Goal: Task Accomplishment & Management: Complete application form

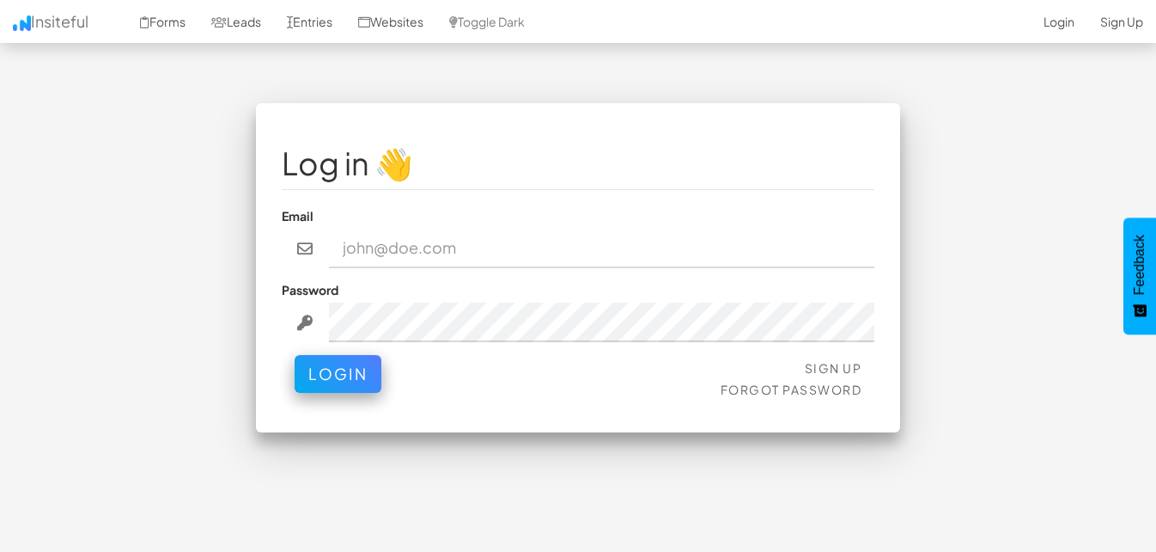
click at [451, 277] on fieldset "Log in 👋 Email Password Sign Up Forgot Password Login" at bounding box center [578, 267] width 593 height 277
click at [840, 373] on link "Sign Up" at bounding box center [834, 367] width 58 height 15
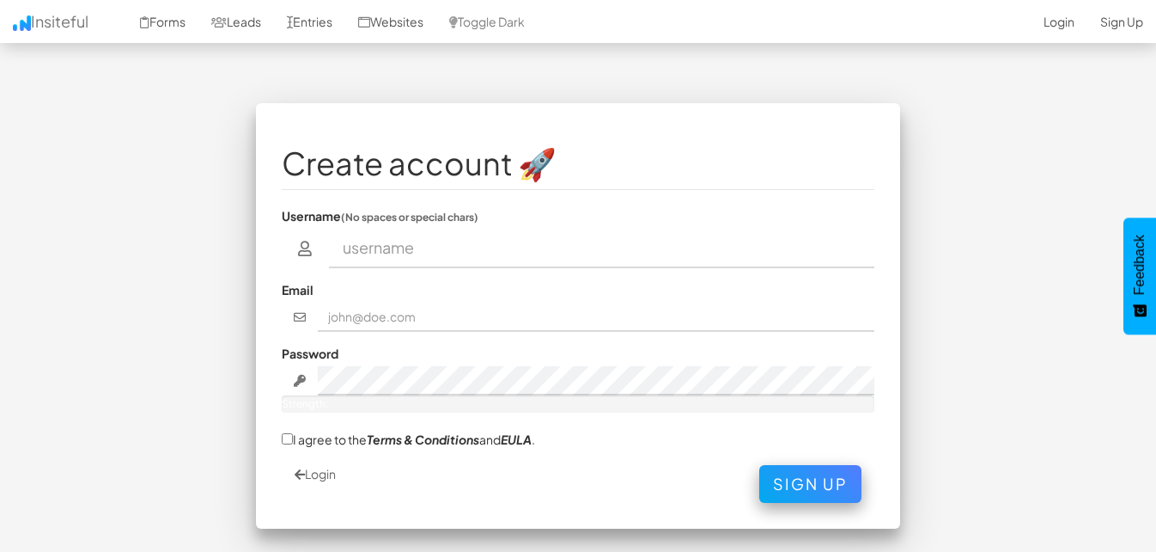
click at [507, 257] on input "text" at bounding box center [602, 249] width 546 height 40
type input "namrraimran1994@gmail.com"
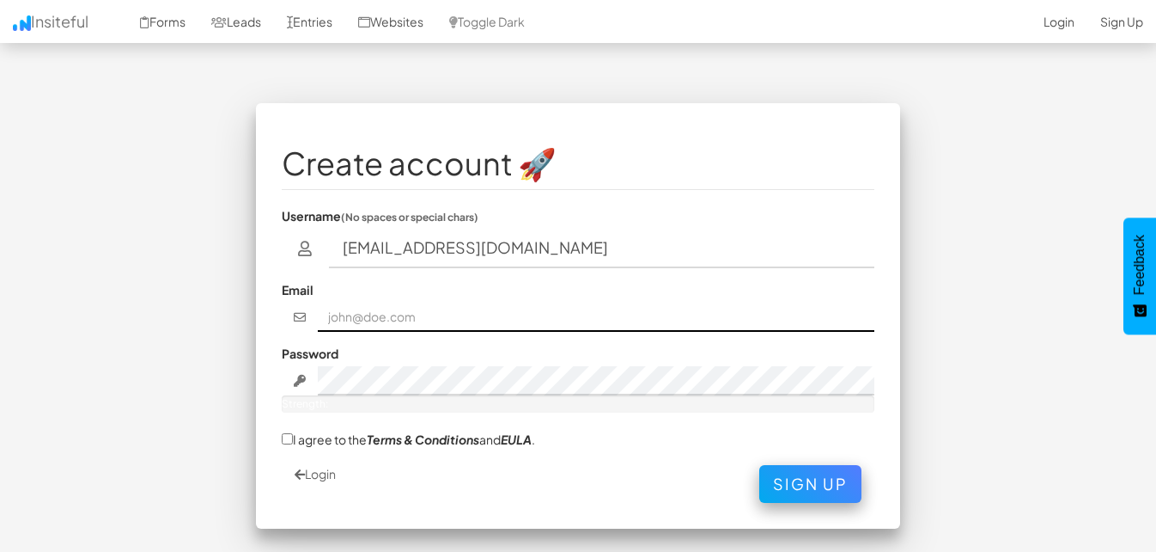
click at [424, 323] on input "text" at bounding box center [597, 316] width 558 height 29
type input "[EMAIL_ADDRESS][DOMAIN_NAME]"
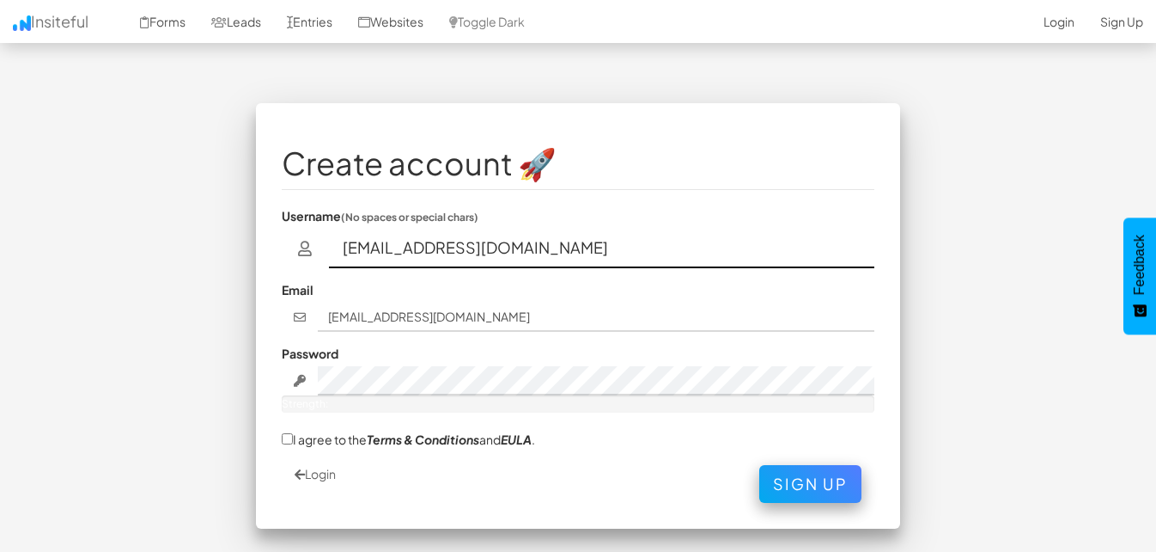
click at [515, 247] on input "namrraimran1994@gmail.com" at bounding box center [602, 249] width 546 height 40
type input "namra gmail"
click at [405, 247] on input "namra gmail" at bounding box center [602, 249] width 546 height 40
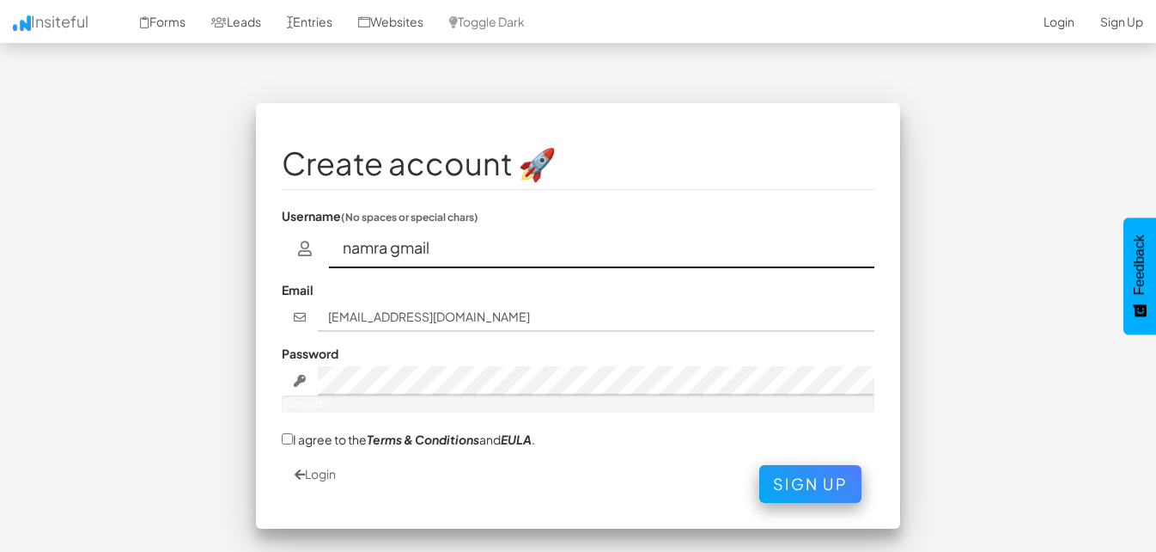
click at [405, 247] on input "namra gmail" at bounding box center [602, 249] width 546 height 40
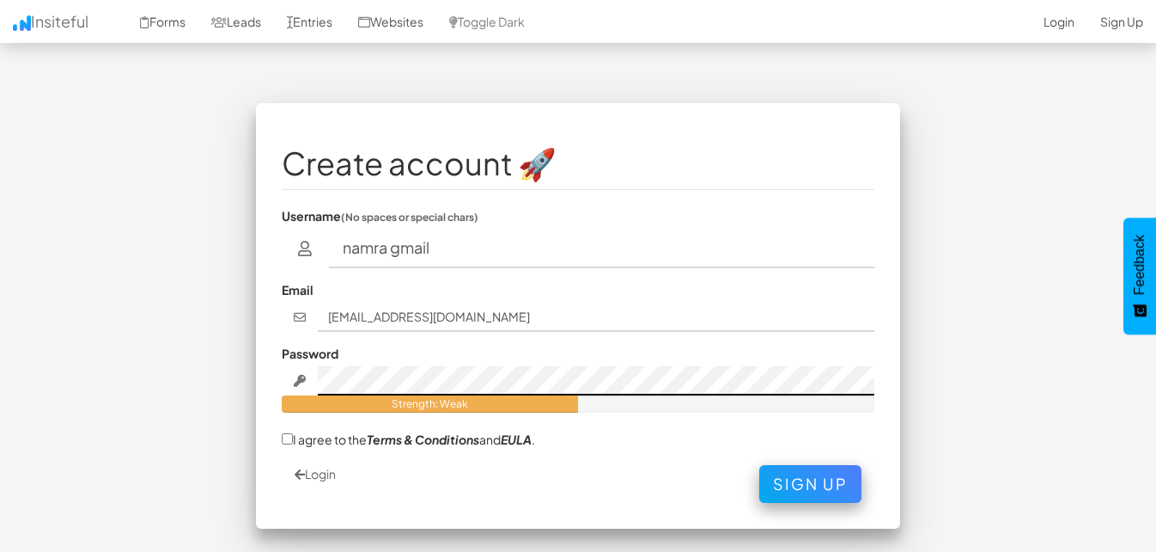
scroll to position [64, 0]
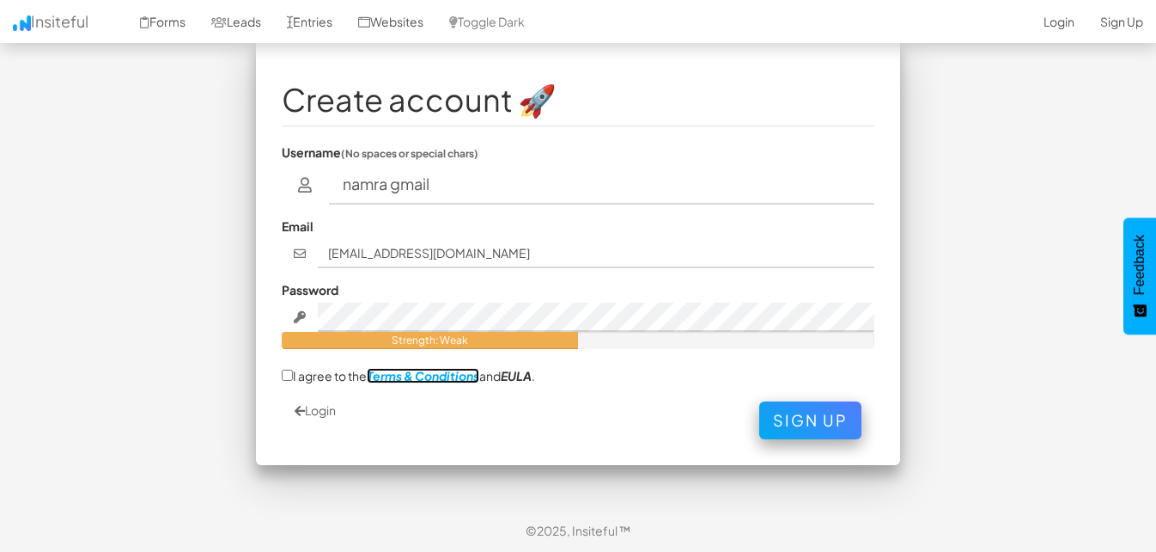
click at [478, 374] on em "Terms & Conditions" at bounding box center [423, 375] width 113 height 15
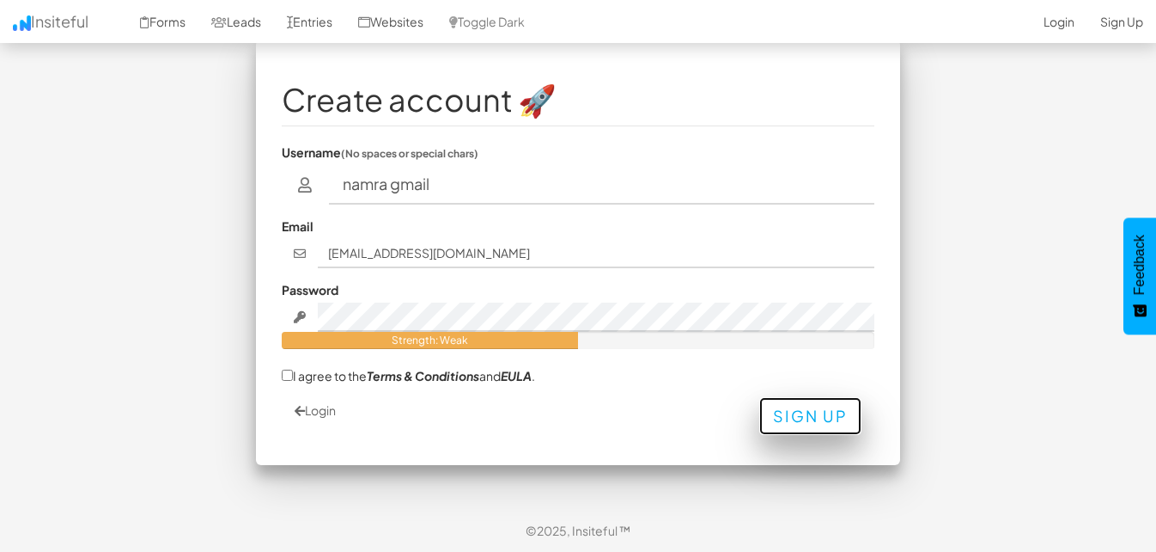
click at [831, 420] on button "Sign Up" at bounding box center [810, 416] width 102 height 38
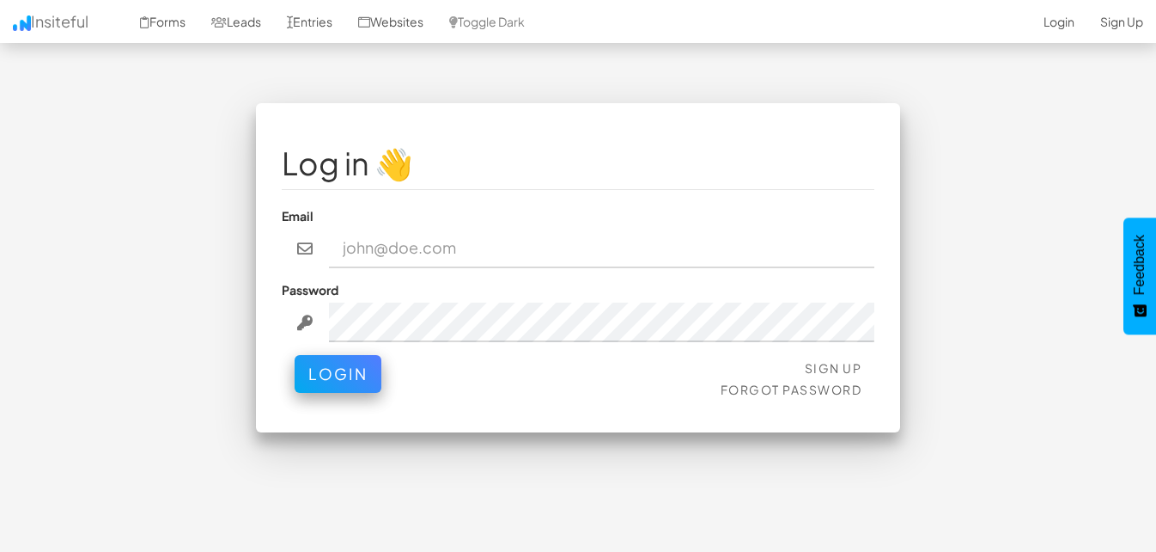
click at [540, 239] on input "email" at bounding box center [602, 249] width 546 height 40
type input "[EMAIL_ADDRESS][DOMAIN_NAME]"
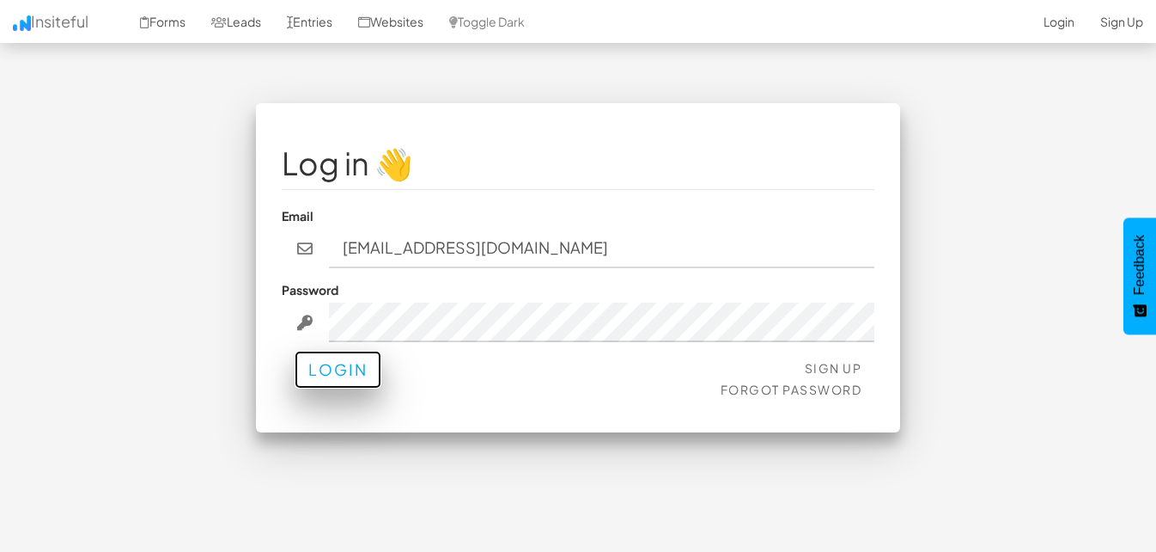
click at [332, 366] on button "Login" at bounding box center [338, 369] width 87 height 38
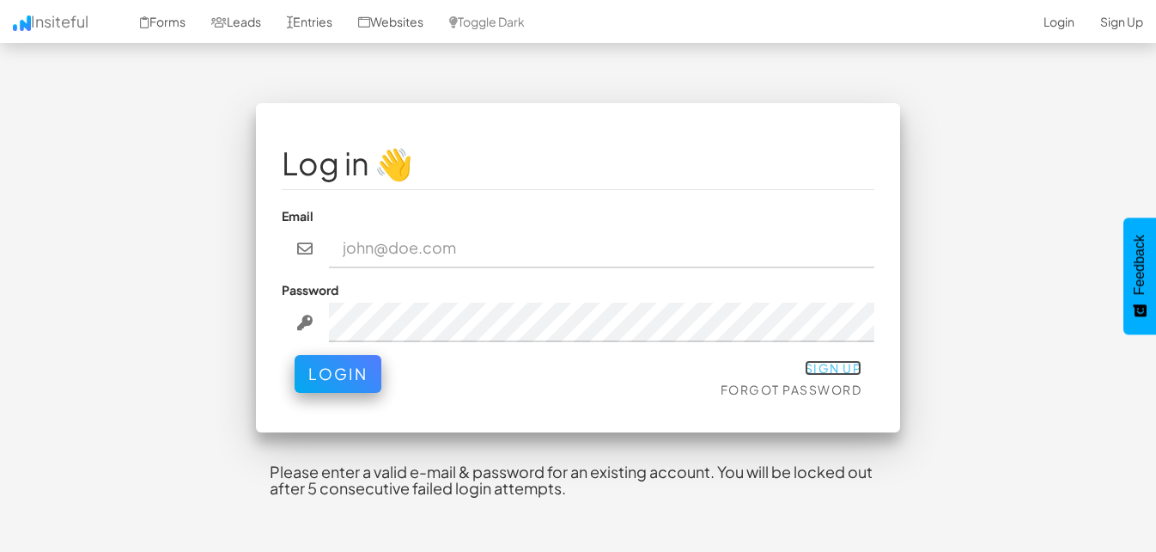
click at [834, 363] on link "Sign Up" at bounding box center [834, 367] width 58 height 15
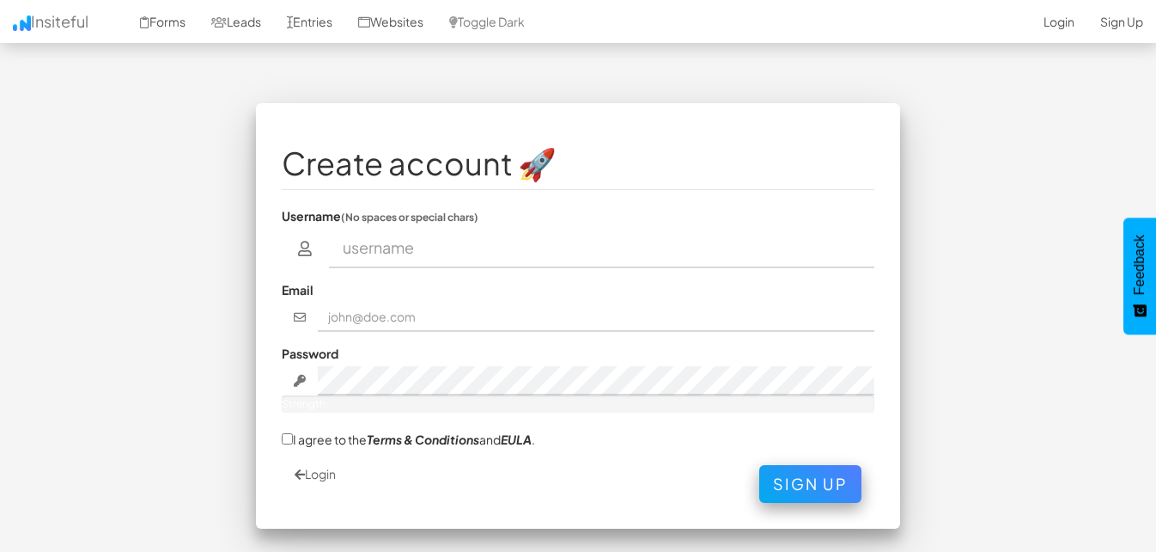
click at [444, 259] on input "text" at bounding box center [602, 249] width 546 height 40
click at [405, 257] on input "text" at bounding box center [602, 249] width 546 height 40
click at [684, 247] on input "namra" at bounding box center [602, 249] width 546 height 40
type input "namra"
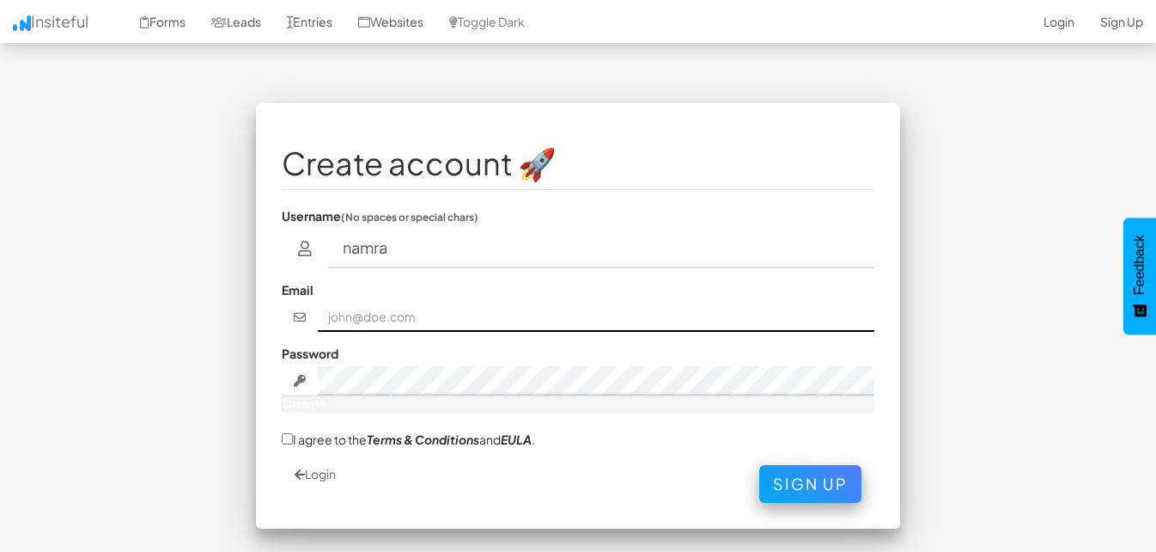
click at [332, 323] on input "text" at bounding box center [597, 316] width 558 height 29
type input "[EMAIL_ADDRESS][DOMAIN_NAME]"
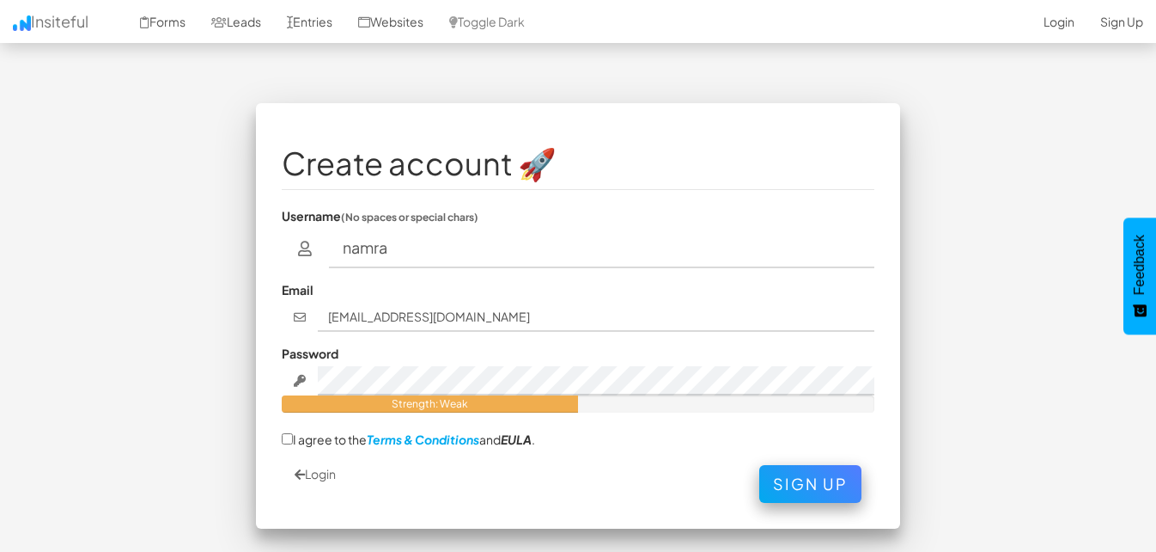
click at [474, 457] on fieldset "Create account 🚀 Username (No spaces or special chars) namra Email namraimran19…" at bounding box center [578, 316] width 593 height 374
click at [478, 435] on em "Terms & Conditions" at bounding box center [423, 438] width 113 height 15
click at [324, 447] on label "I agree to the Terms & Conditions and EULA ." at bounding box center [408, 439] width 253 height 18
click at [293, 444] on input "I agree to the Terms & Conditions and EULA ." at bounding box center [287, 438] width 11 height 11
checkbox input "true"
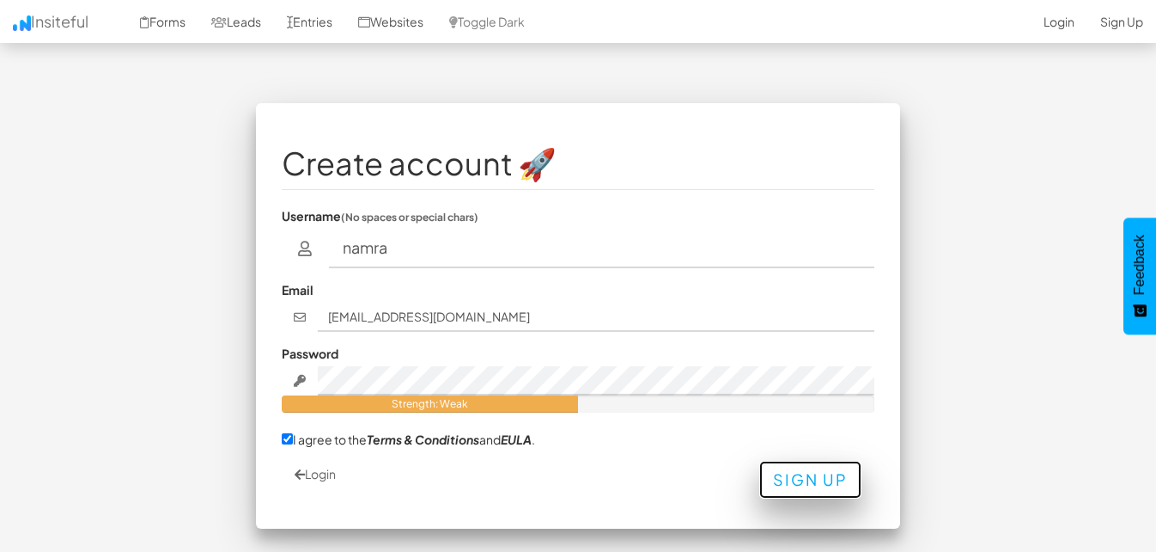
click at [801, 478] on button "Sign Up" at bounding box center [810, 479] width 102 height 38
